Goal: Navigation & Orientation: Find specific page/section

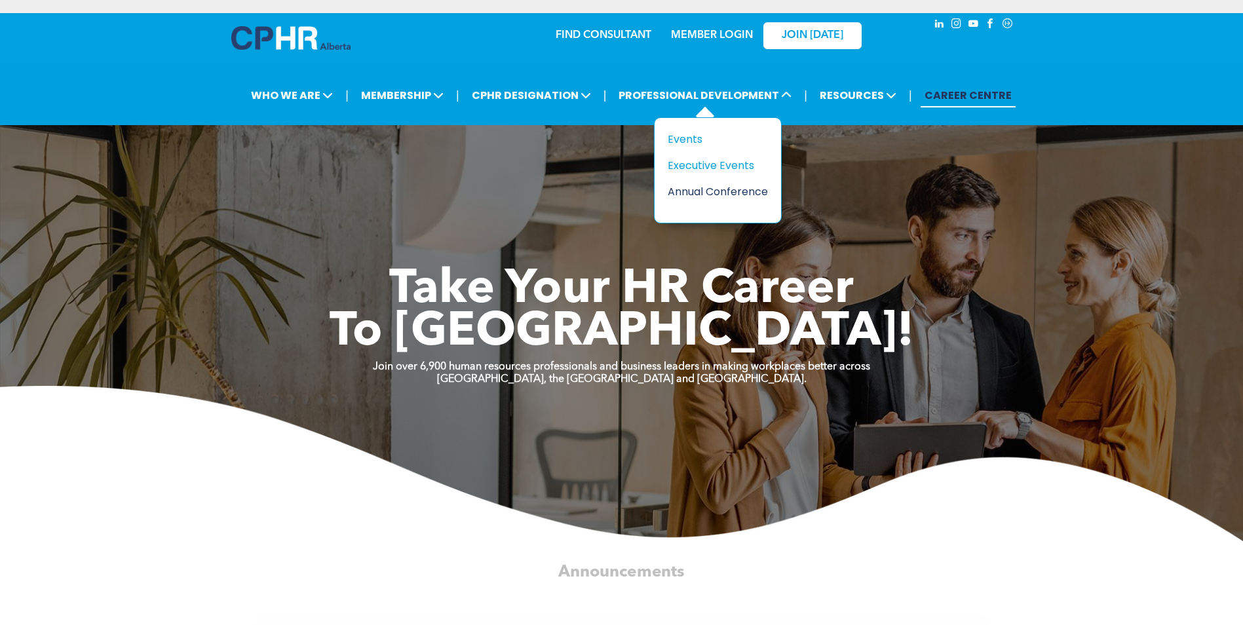
click at [695, 190] on div "Annual Conference" at bounding box center [713, 192] width 90 height 16
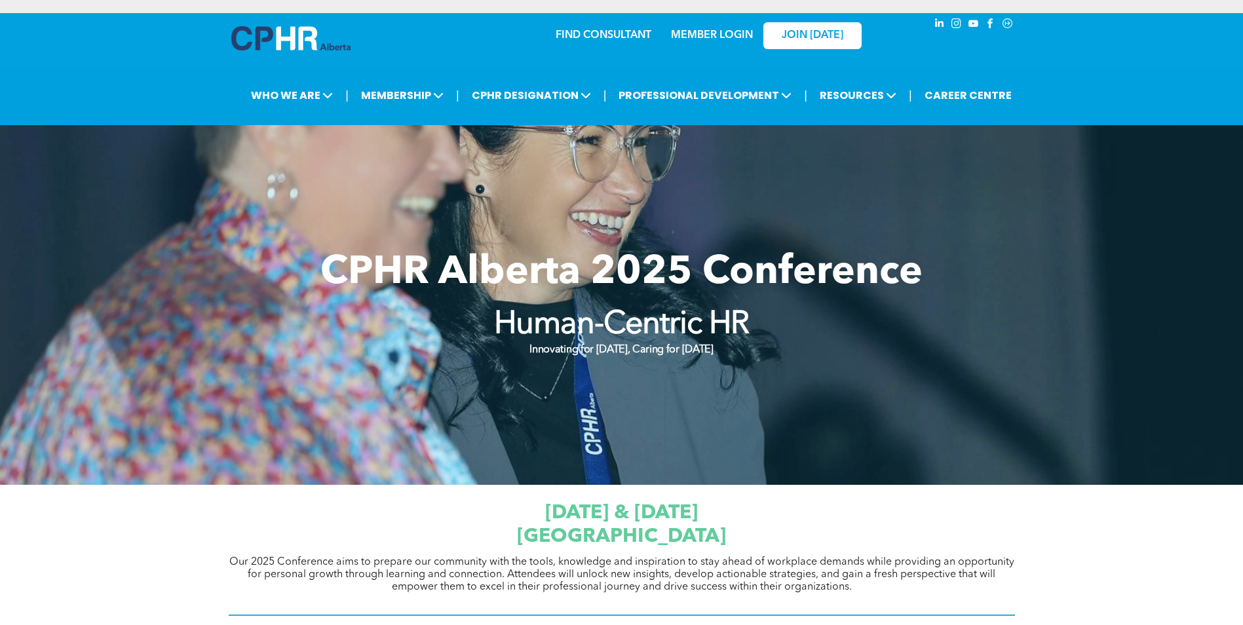
drag, startPoint x: 1242, startPoint y: 92, endPoint x: 1242, endPoint y: 112, distance: 20.3
click at [1242, 112] on div "| WHO WE ARE ASSOCIATION About CPHR [GEOGRAPHIC_DATA] Board of Directors Team C…" at bounding box center [621, 96] width 1243 height 60
click at [1093, 233] on div at bounding box center [621, 305] width 1243 height 360
click at [811, 212] on div at bounding box center [621, 305] width 1243 height 360
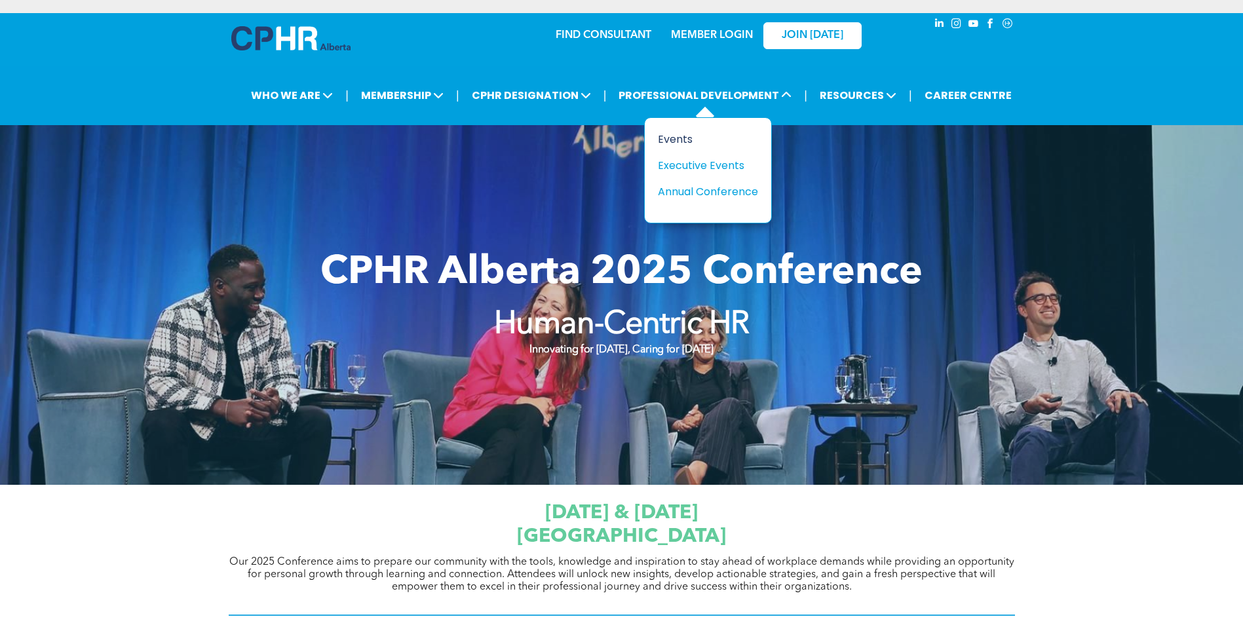
click at [681, 135] on div "Events" at bounding box center [703, 139] width 90 height 16
